Goal: Connect with others: Connect with others

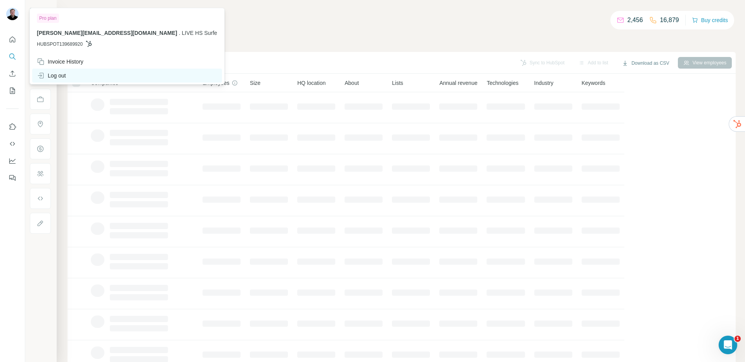
click at [64, 75] on div "Log out" at bounding box center [51, 76] width 29 height 8
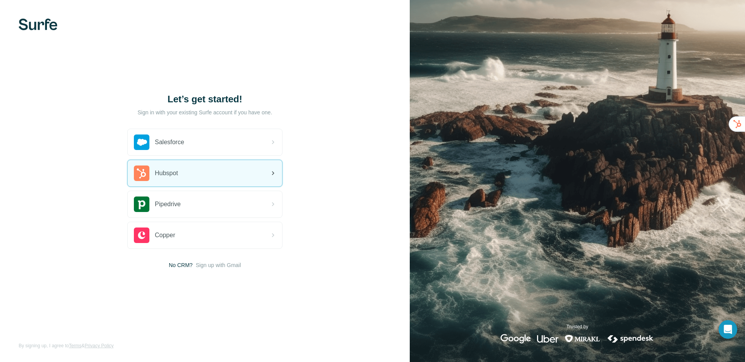
click at [175, 177] on span "Hubspot" at bounding box center [166, 173] width 23 height 9
